Goal: Transaction & Acquisition: Purchase product/service

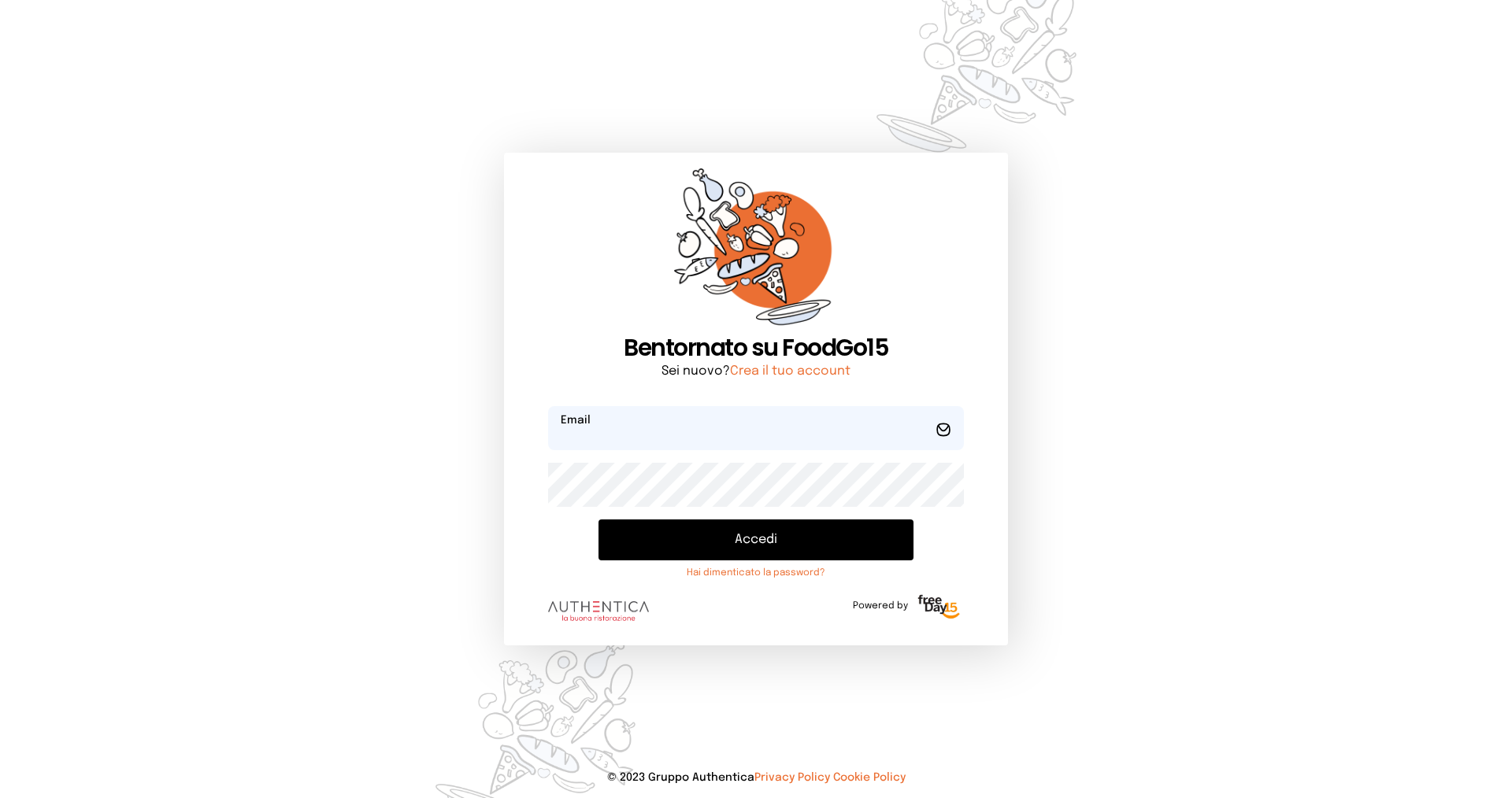
type input "**********"
click at [650, 541] on button "Accedi" at bounding box center [756, 540] width 315 height 41
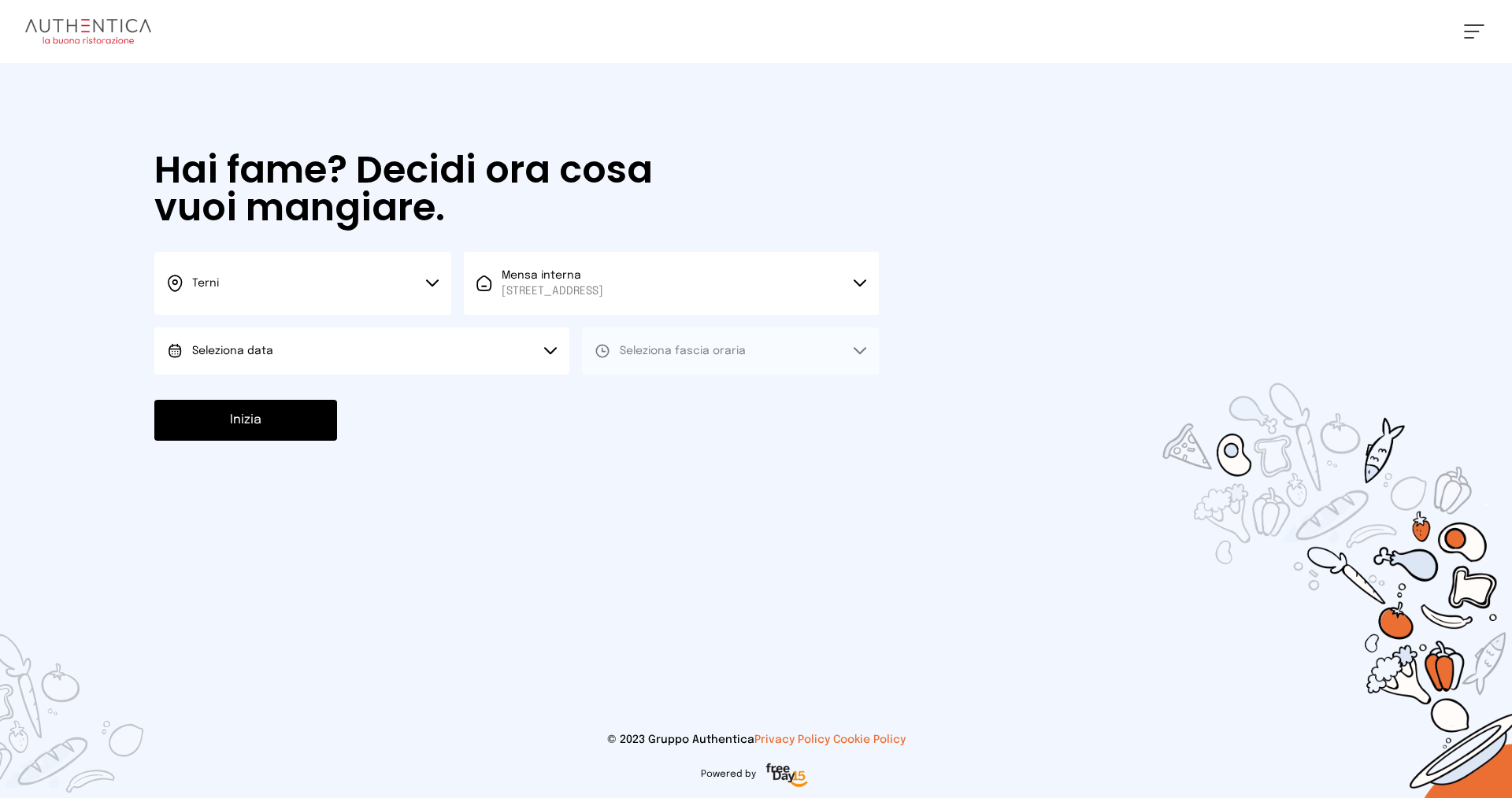
click at [225, 286] on button "Terni" at bounding box center [302, 283] width 296 height 63
click at [246, 334] on li "Terni" at bounding box center [302, 336] width 296 height 42
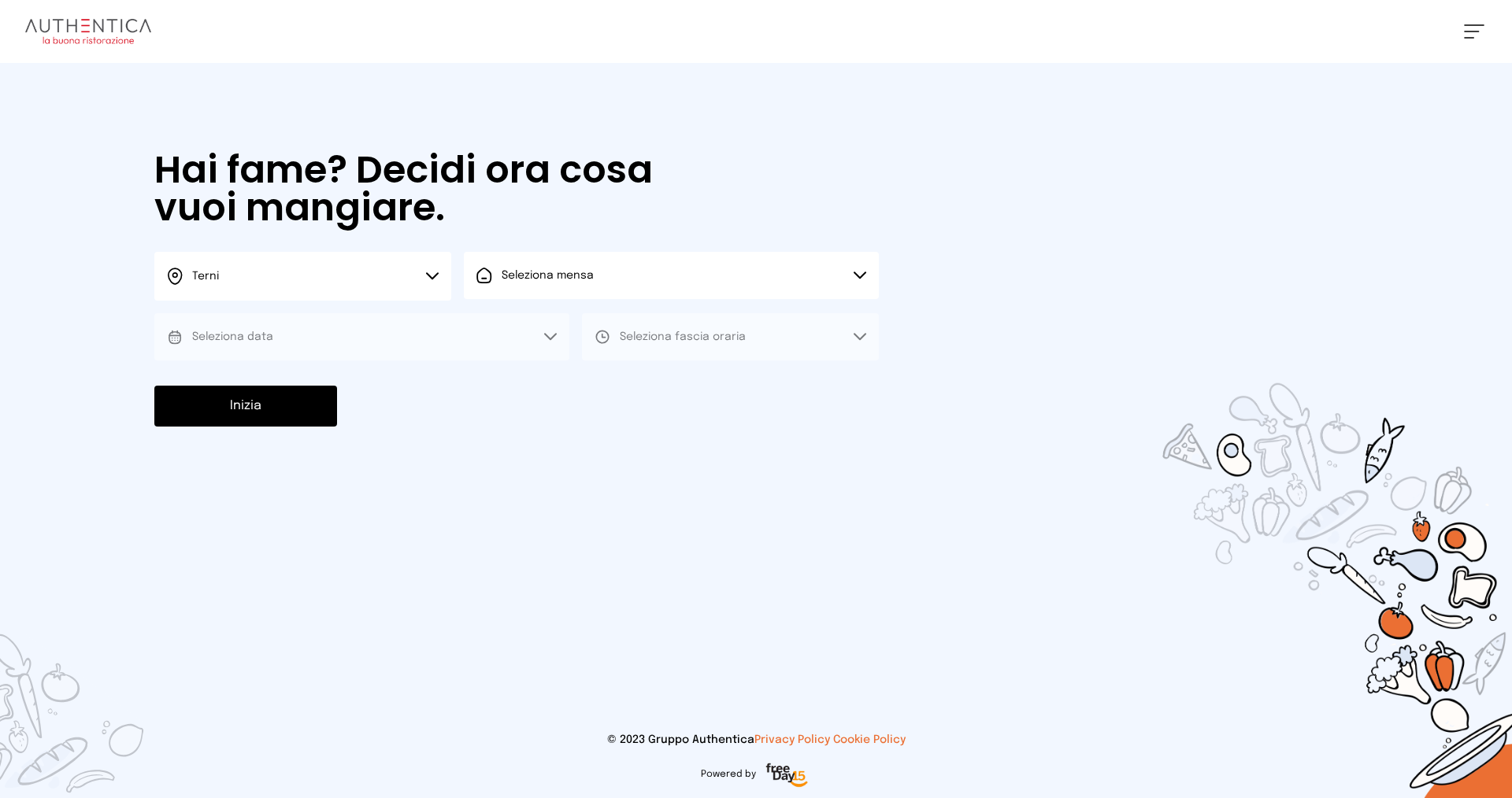
click at [557, 282] on span "Seleziona mensa" at bounding box center [547, 275] width 92 height 16
click at [572, 324] on span "Mensa interna" at bounding box center [552, 319] width 101 height 16
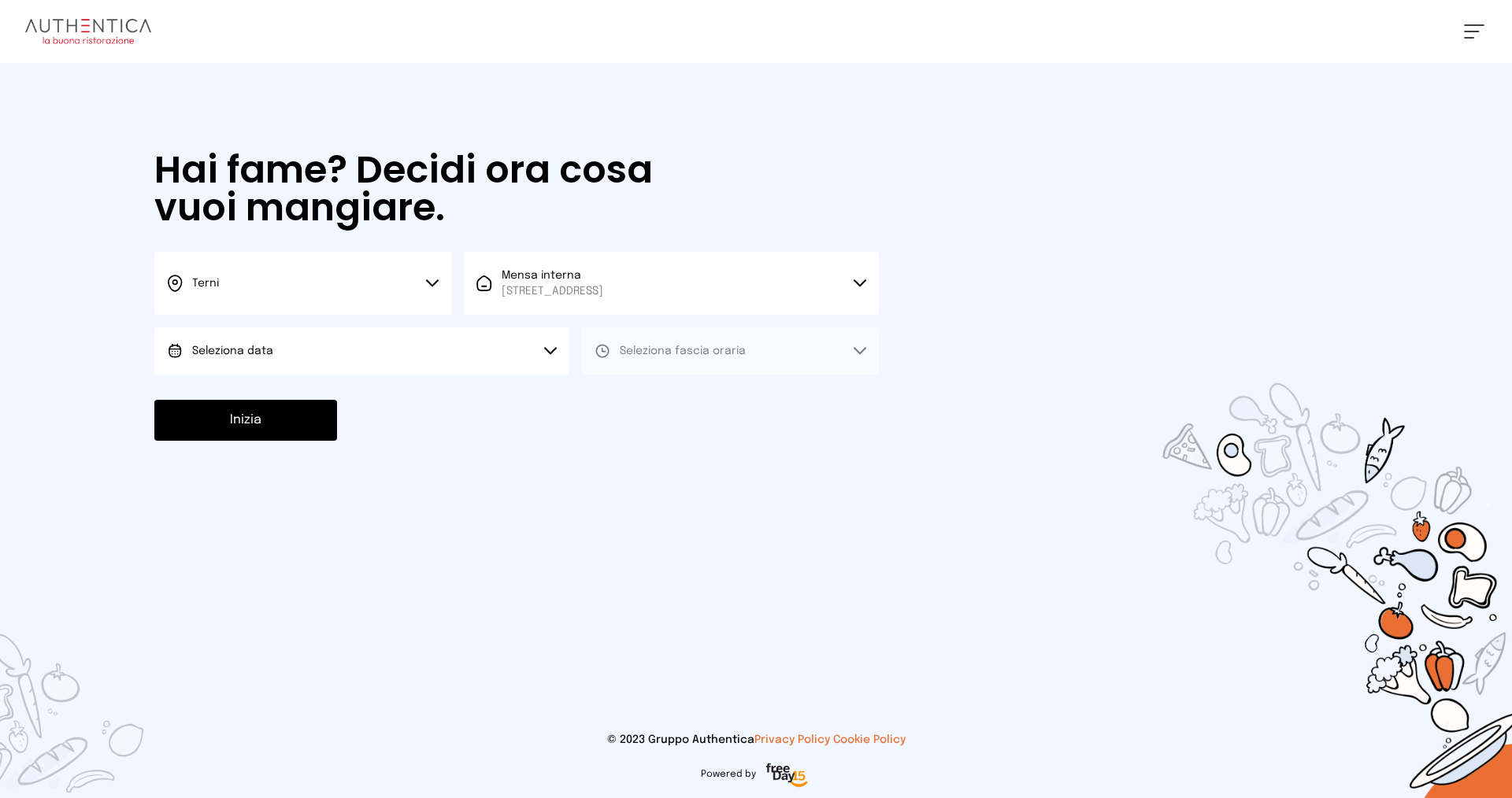
click at [305, 351] on button "Seleziona data" at bounding box center [362, 351] width 415 height 47
click at [309, 398] on li "[DATE], [DATE]" at bounding box center [362, 395] width 415 height 41
click at [685, 356] on span "Seleziona fascia oraria" at bounding box center [683, 350] width 126 height 11
click at [693, 399] on li "Pranzo" at bounding box center [730, 395] width 296 height 41
click at [272, 429] on button "Inizia" at bounding box center [246, 421] width 182 height 41
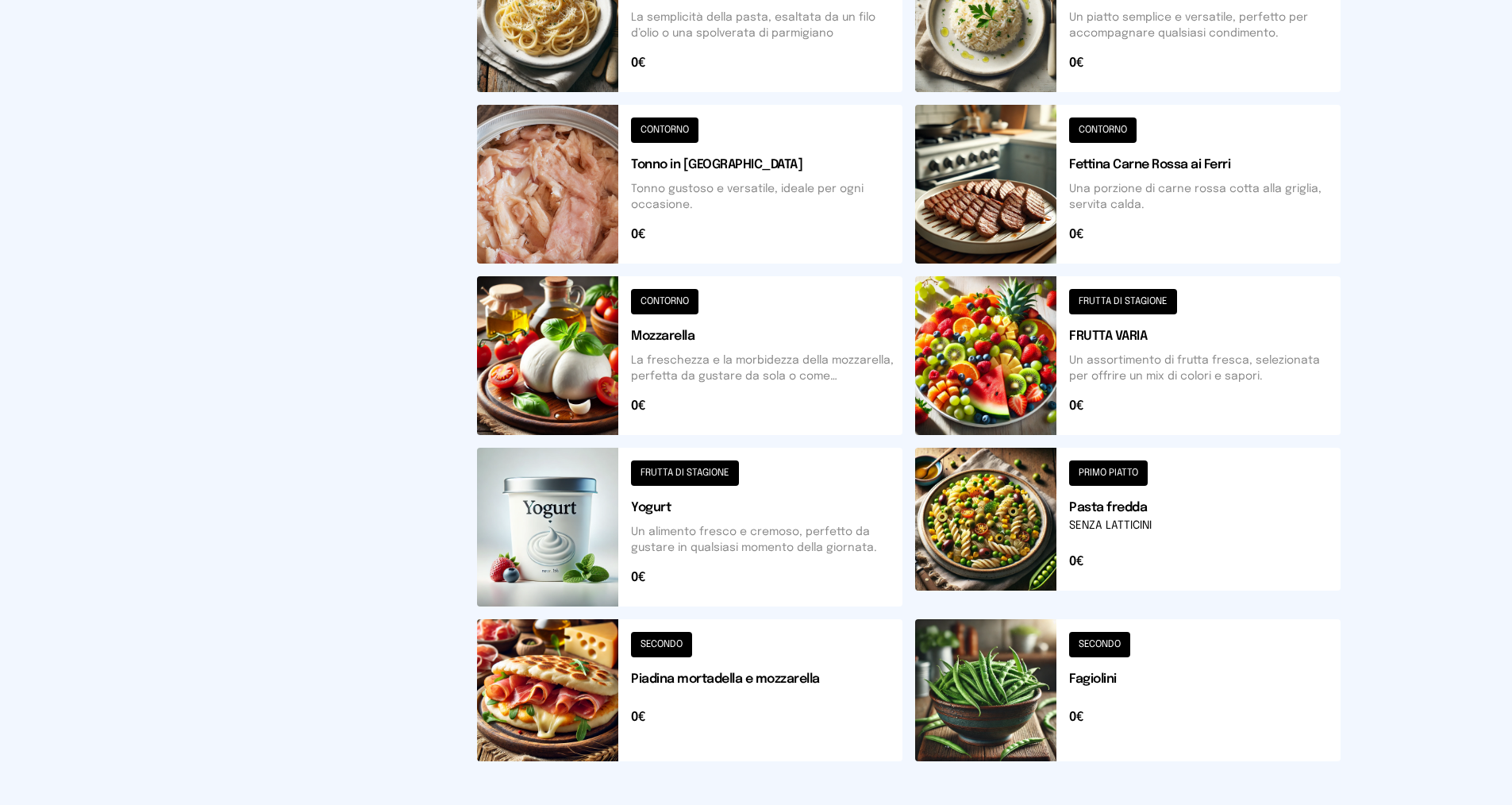
scroll to position [493, 0]
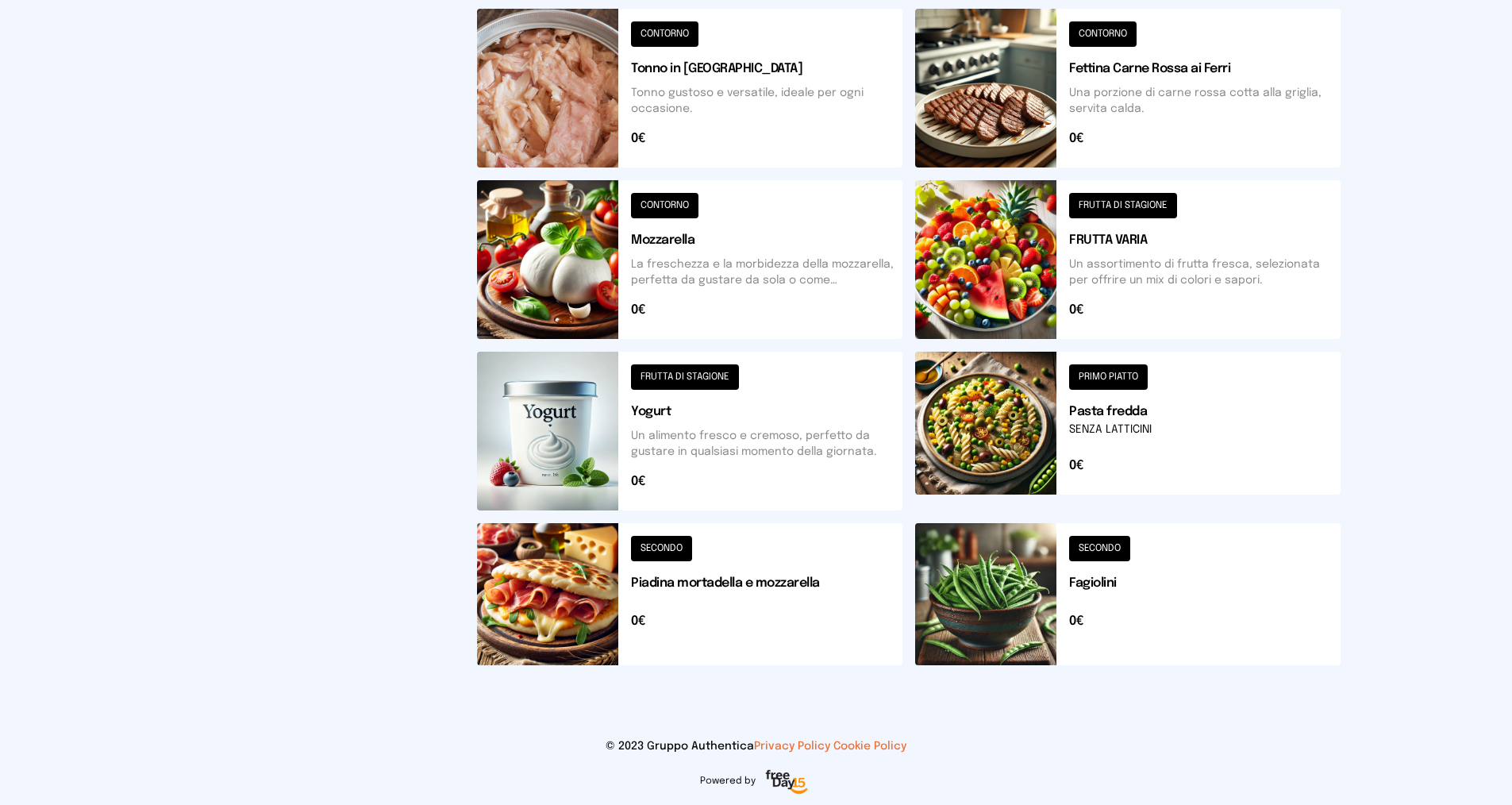
click at [1102, 546] on button at bounding box center [1128, 594] width 426 height 142
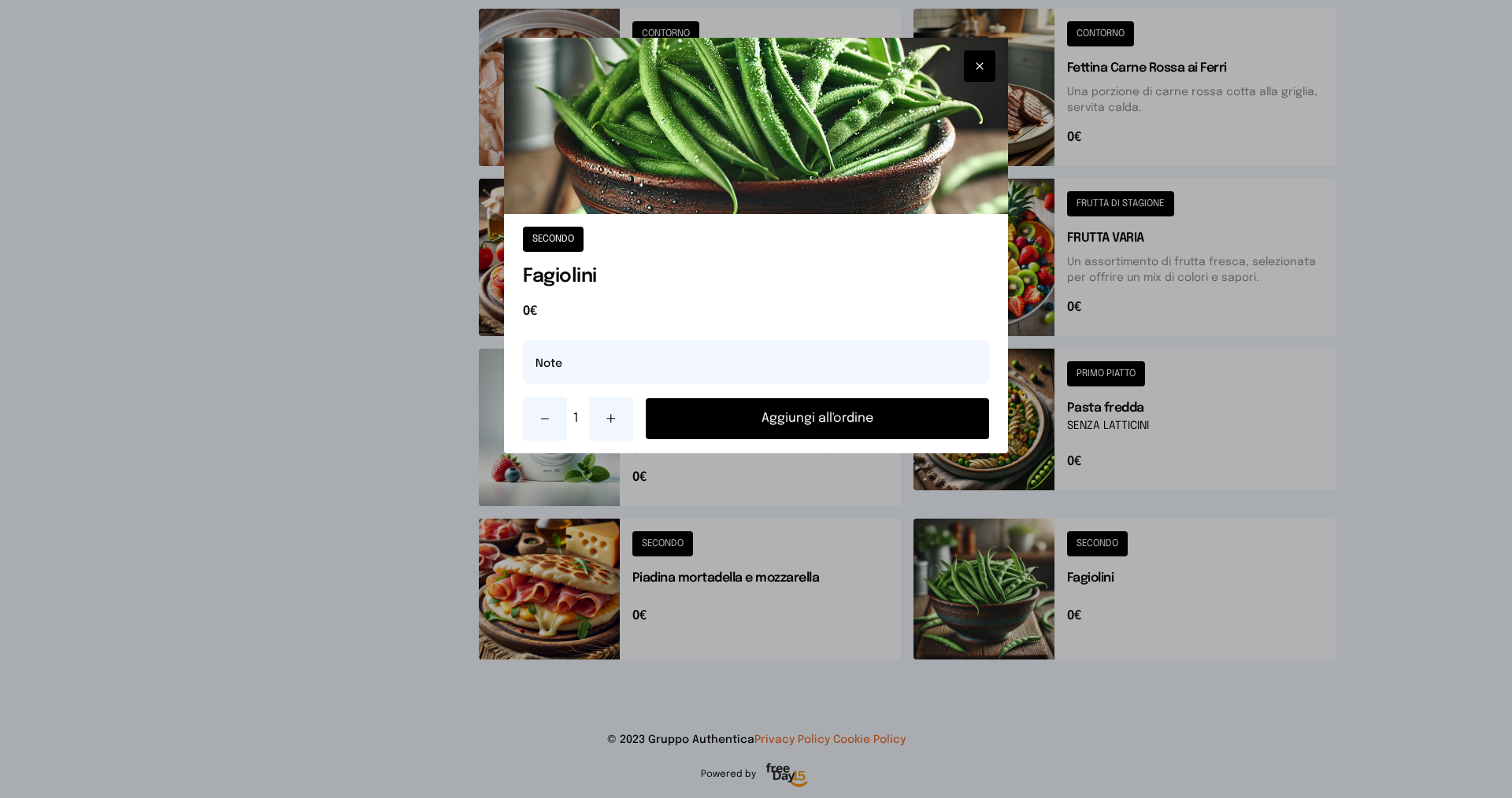
click at [857, 425] on button "Aggiungi all'ordine" at bounding box center [817, 419] width 343 height 41
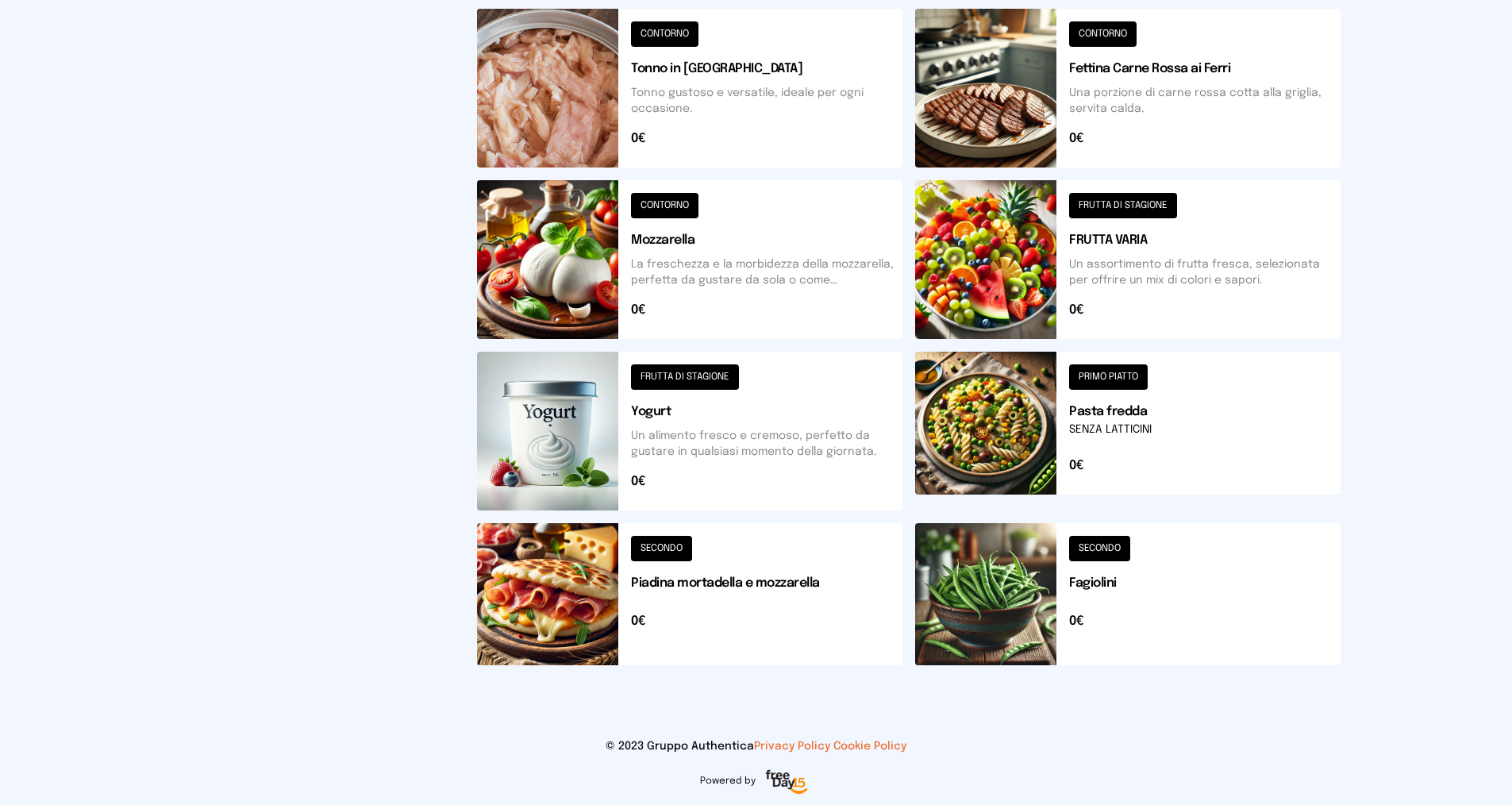
click at [1088, 200] on button at bounding box center [1128, 260] width 426 height 158
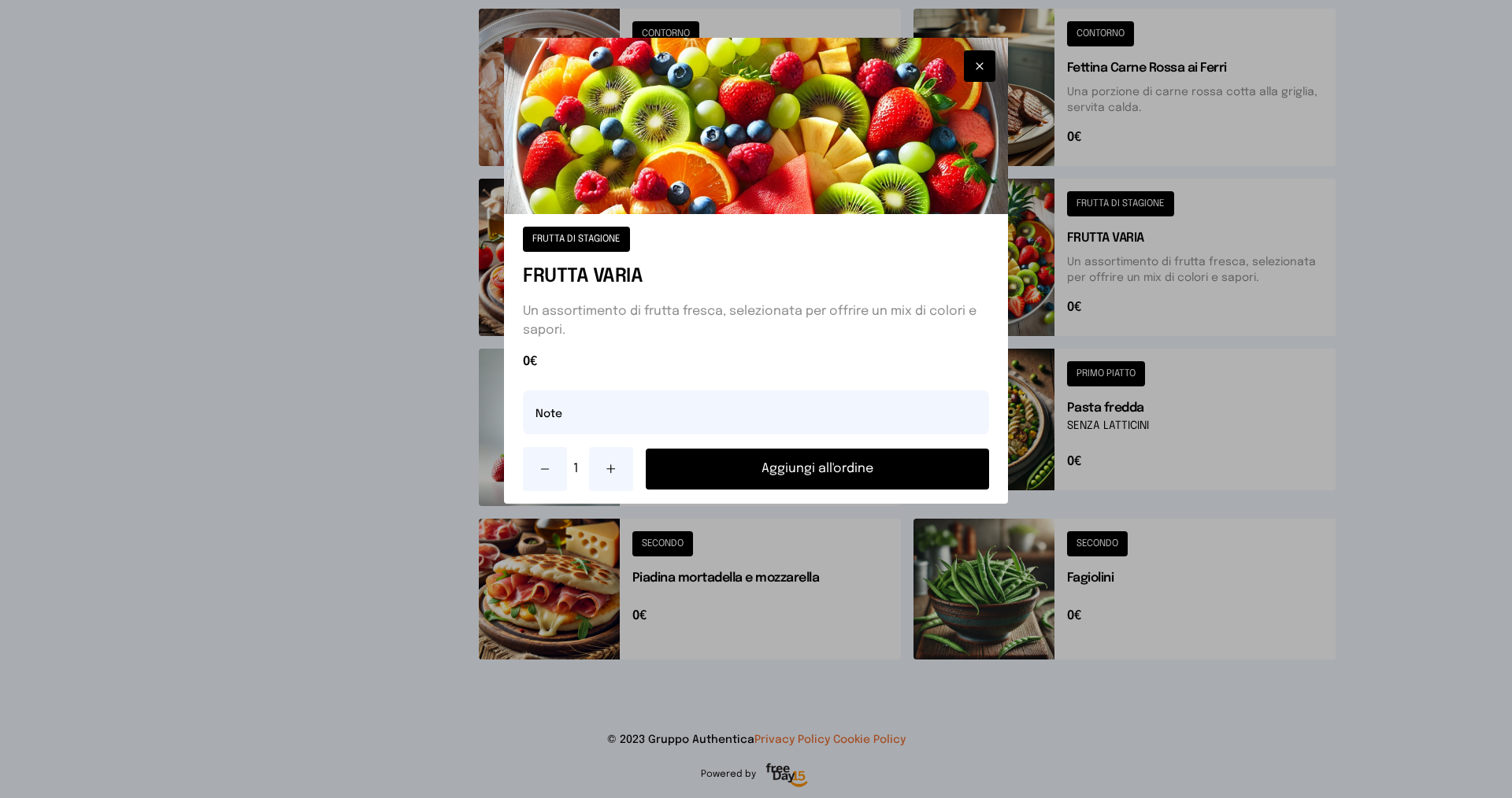
click at [820, 460] on button "Aggiungi all'ordine" at bounding box center [817, 469] width 343 height 41
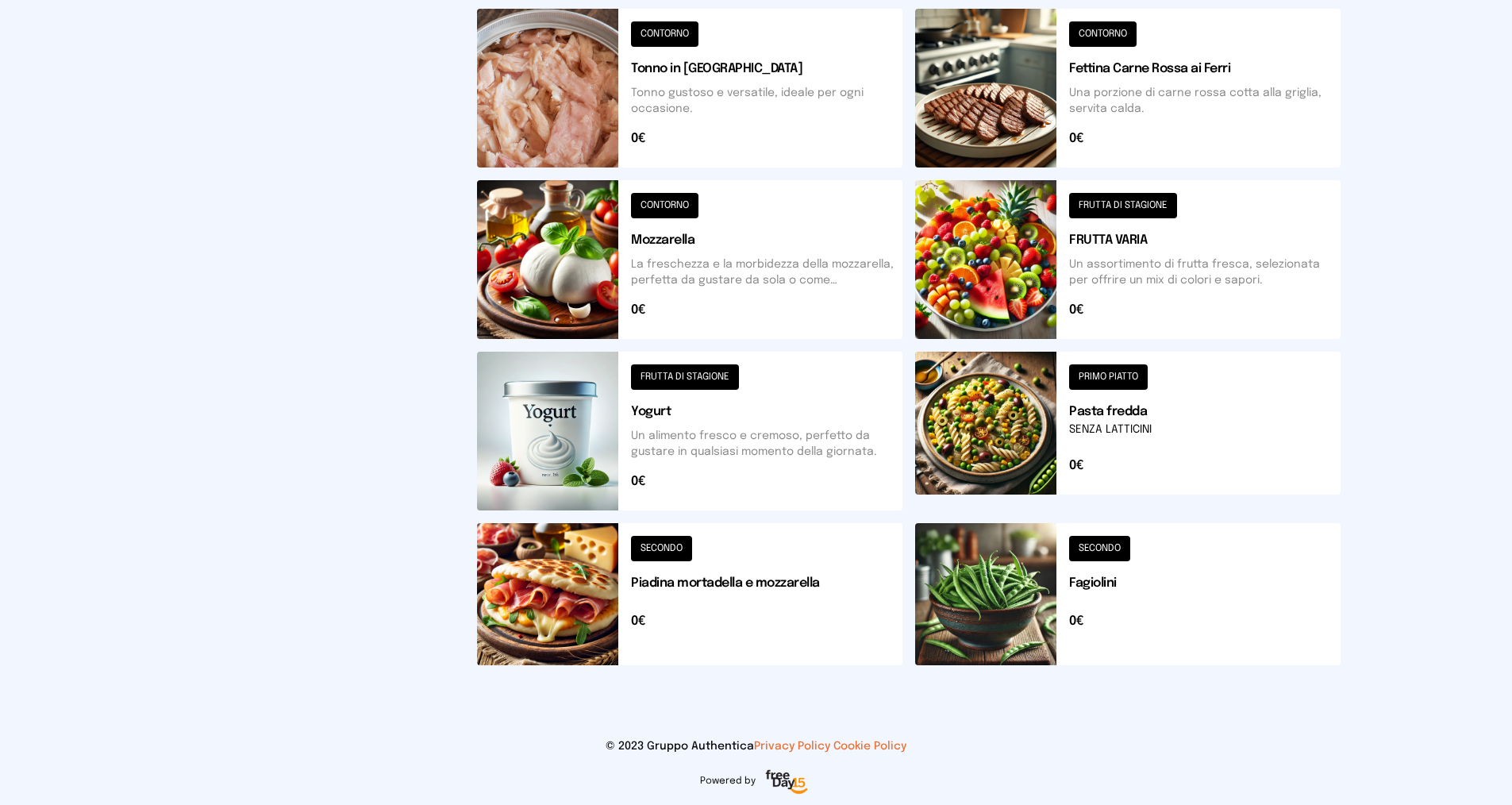
click at [669, 549] on button at bounding box center [690, 594] width 426 height 142
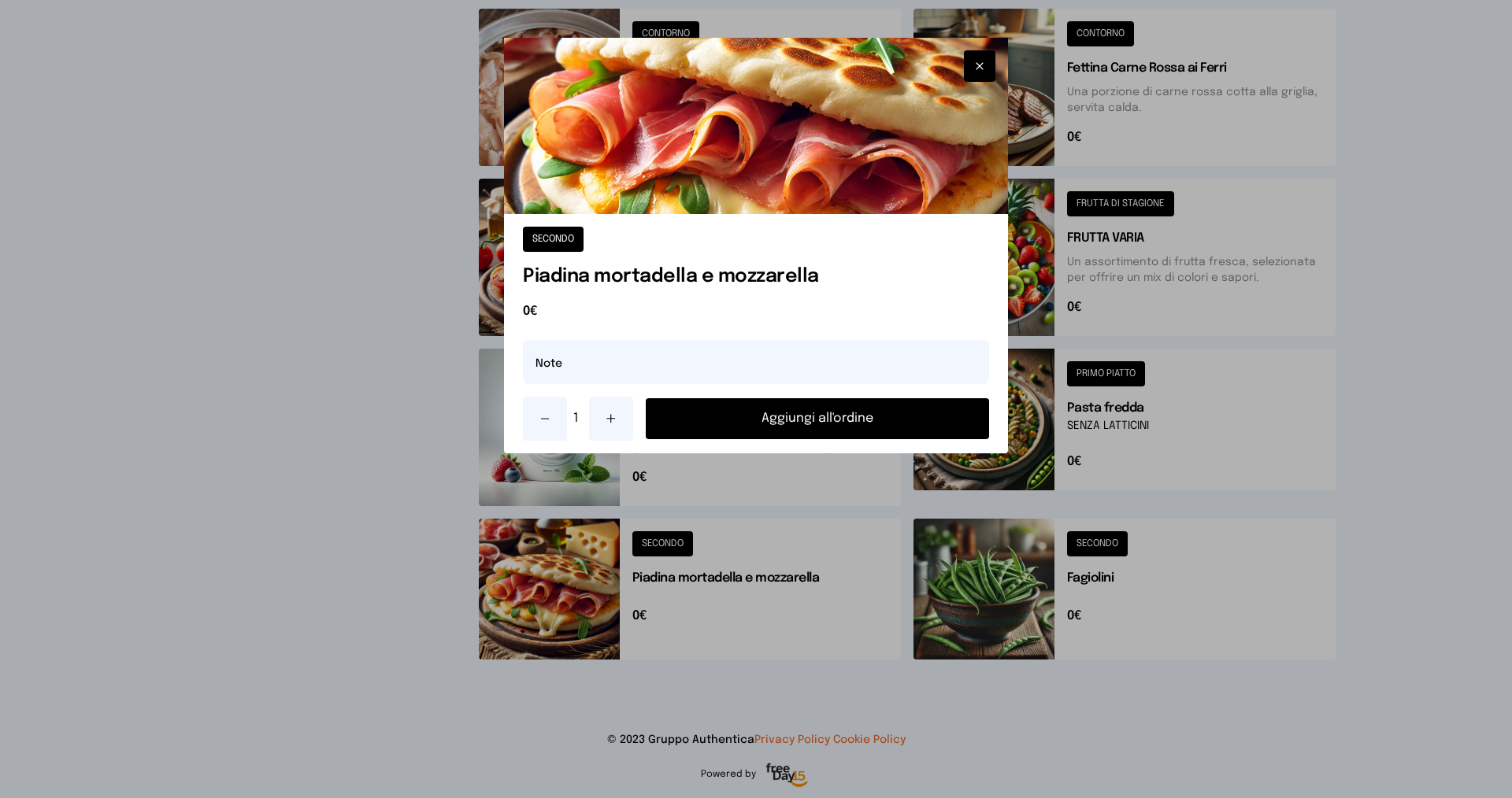
click at [734, 422] on button "Aggiungi all'ordine" at bounding box center [817, 419] width 343 height 41
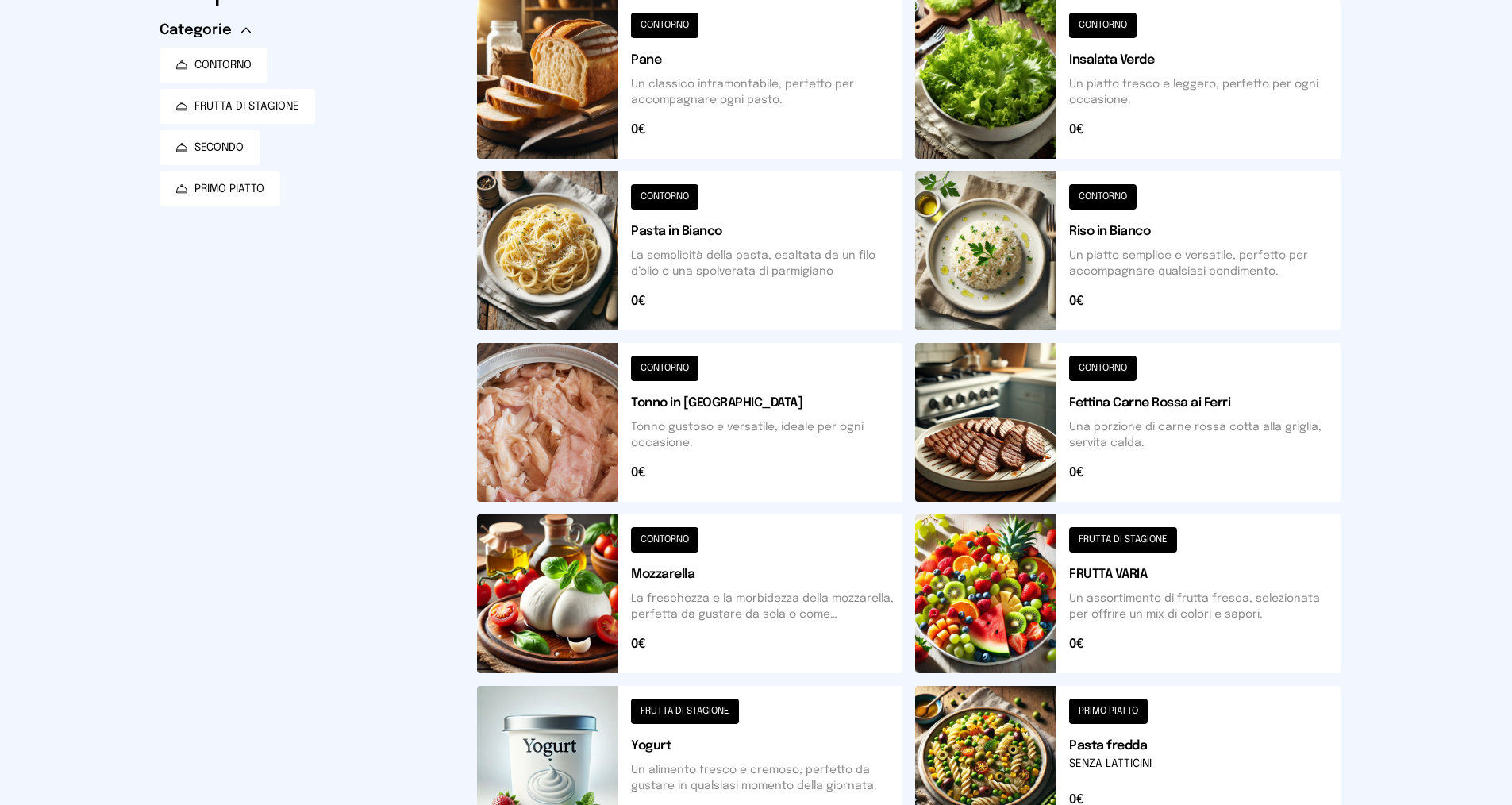
scroll to position [0, 0]
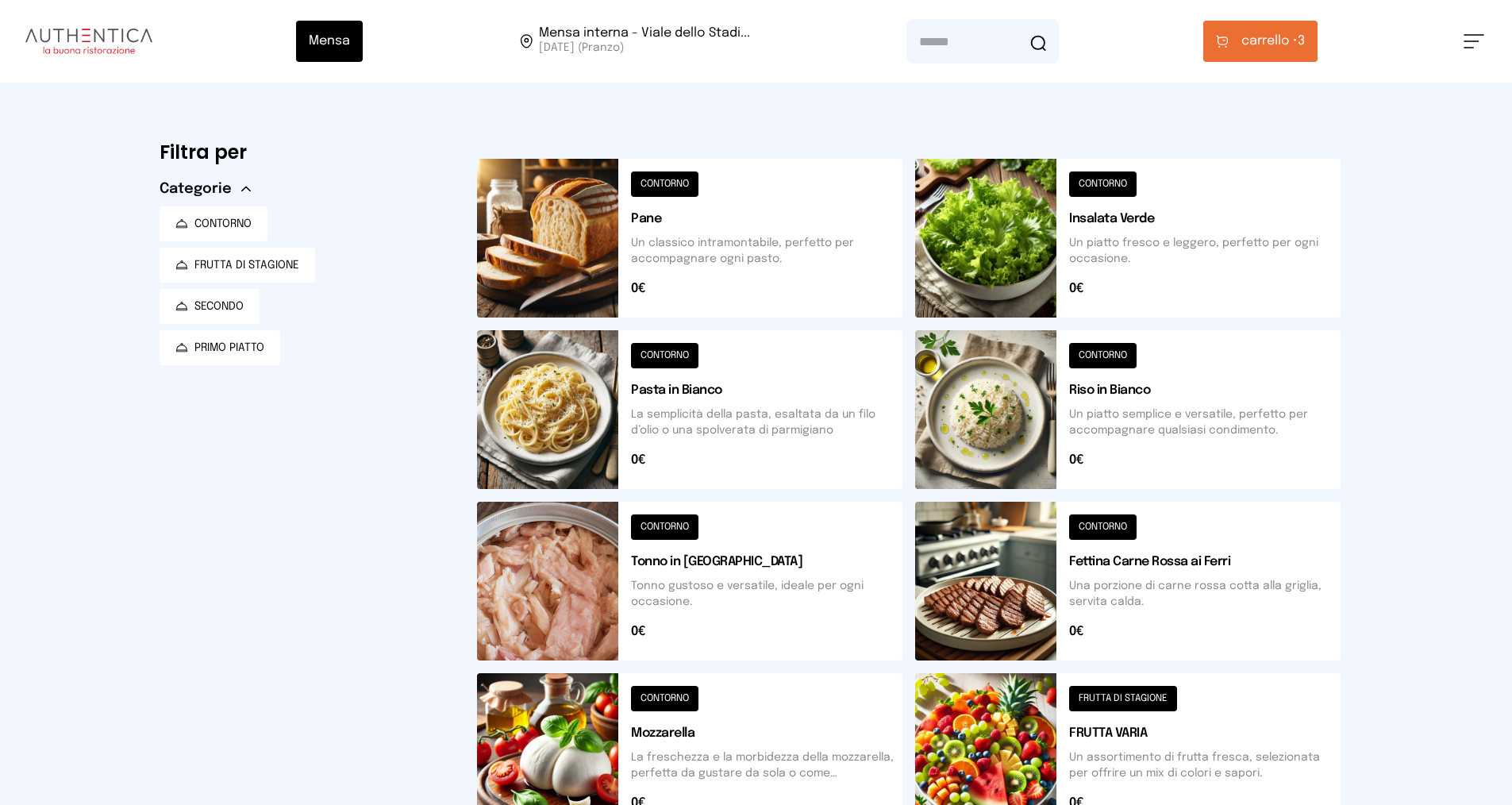
click at [1269, 36] on span "carrello •" at bounding box center [1269, 41] width 56 height 19
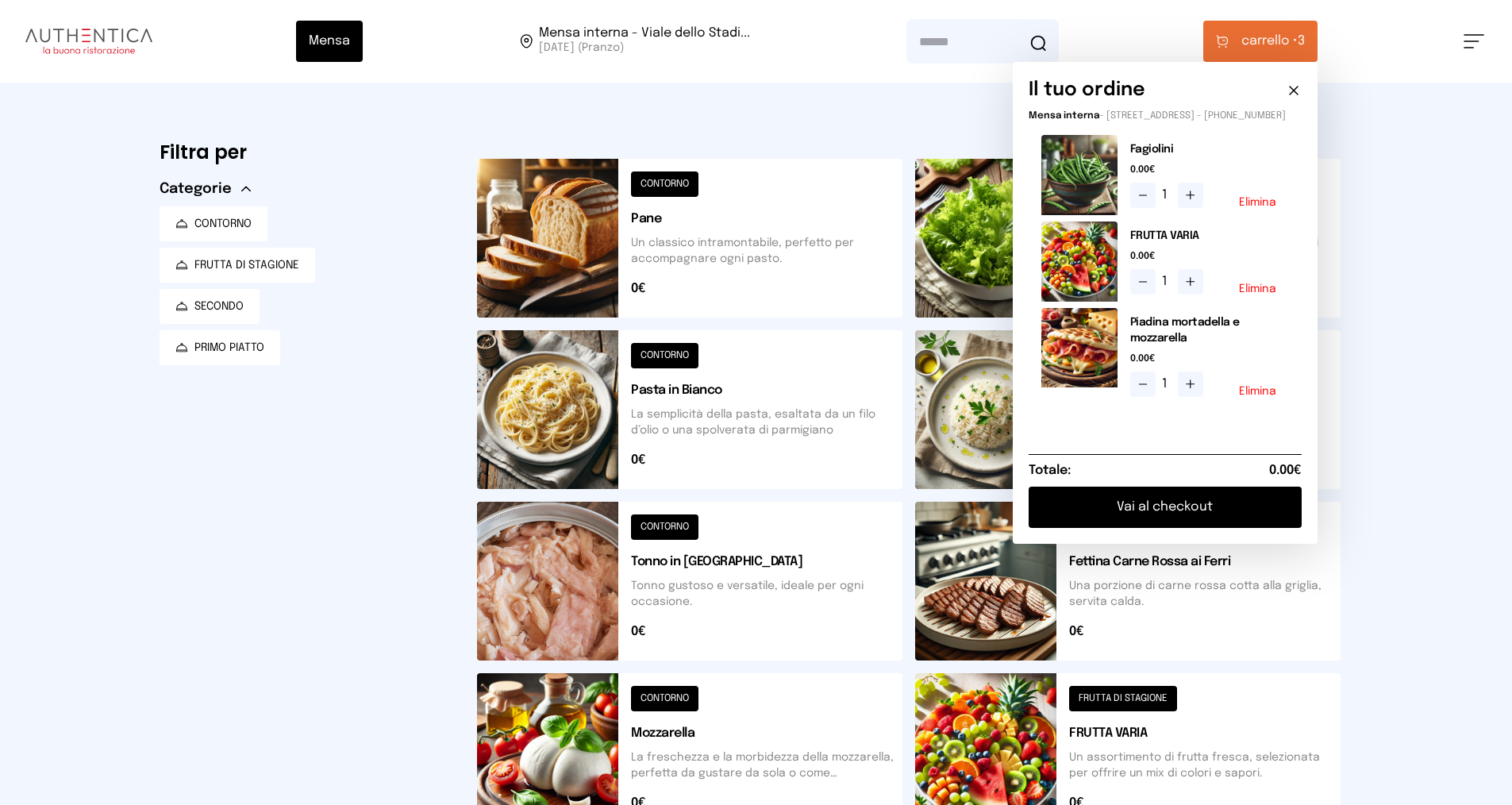
click at [1175, 523] on button "Vai al checkout" at bounding box center [1165, 508] width 273 height 41
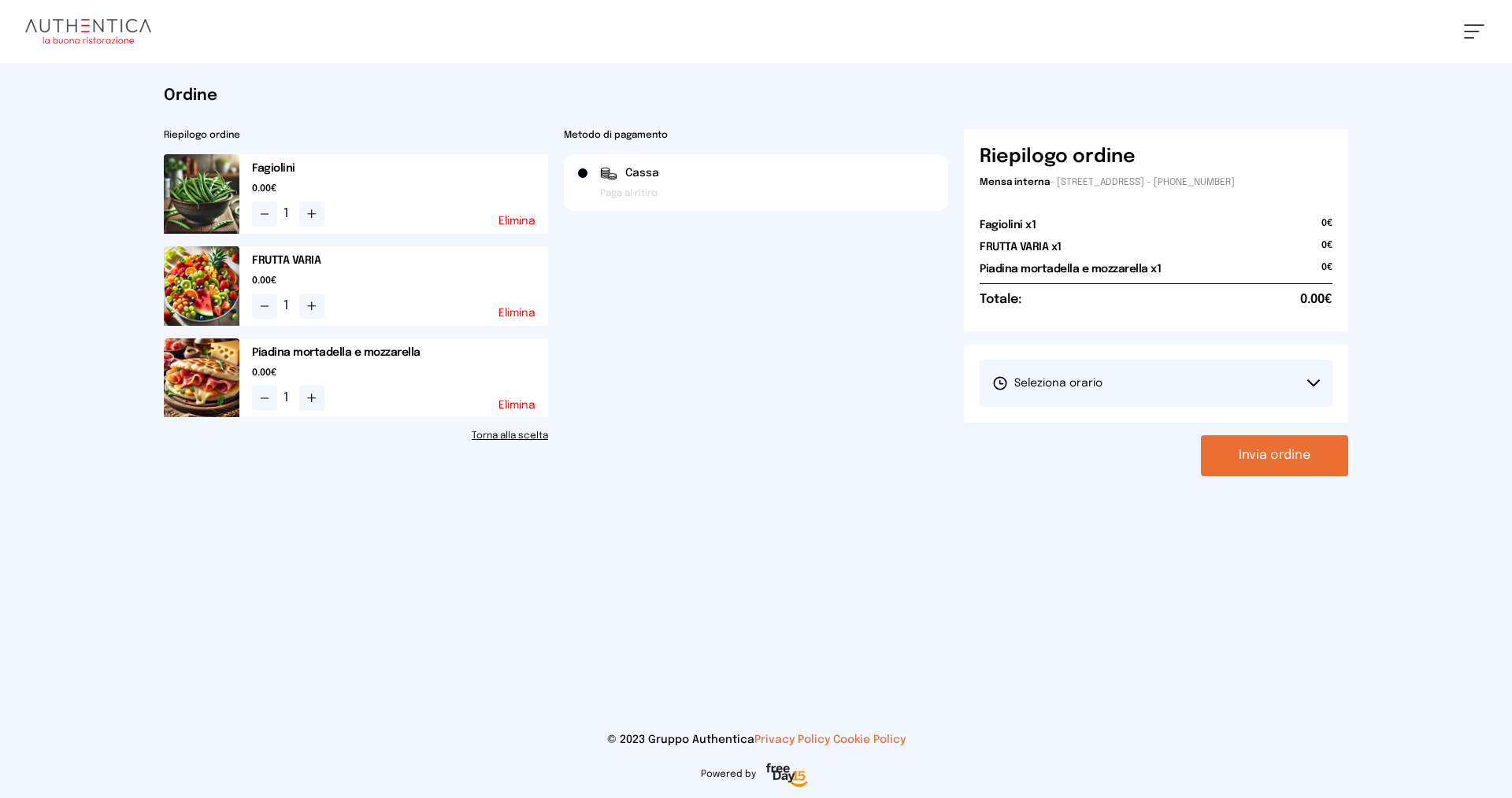
click at [1087, 382] on span "Seleziona orario" at bounding box center [1047, 383] width 111 height 16
click at [1110, 425] on li "1° Turno (13:00 - 15:00)" at bounding box center [1156, 427] width 353 height 41
click at [1259, 457] on button "Invia ordine" at bounding box center [1275, 456] width 147 height 41
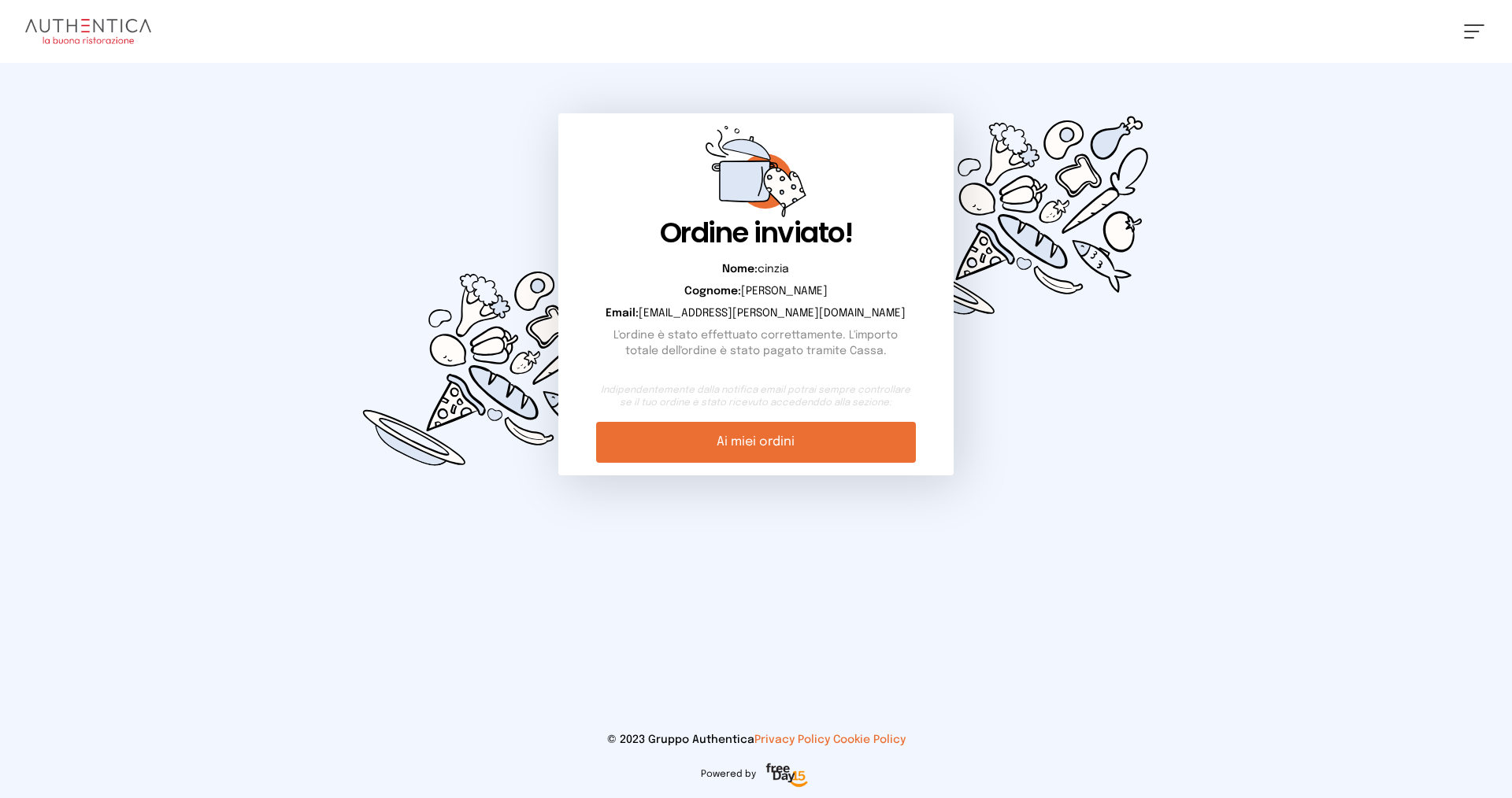
click at [820, 453] on link "Ai miei ordini" at bounding box center [756, 442] width 319 height 41
